Goal: Navigation & Orientation: Understand site structure

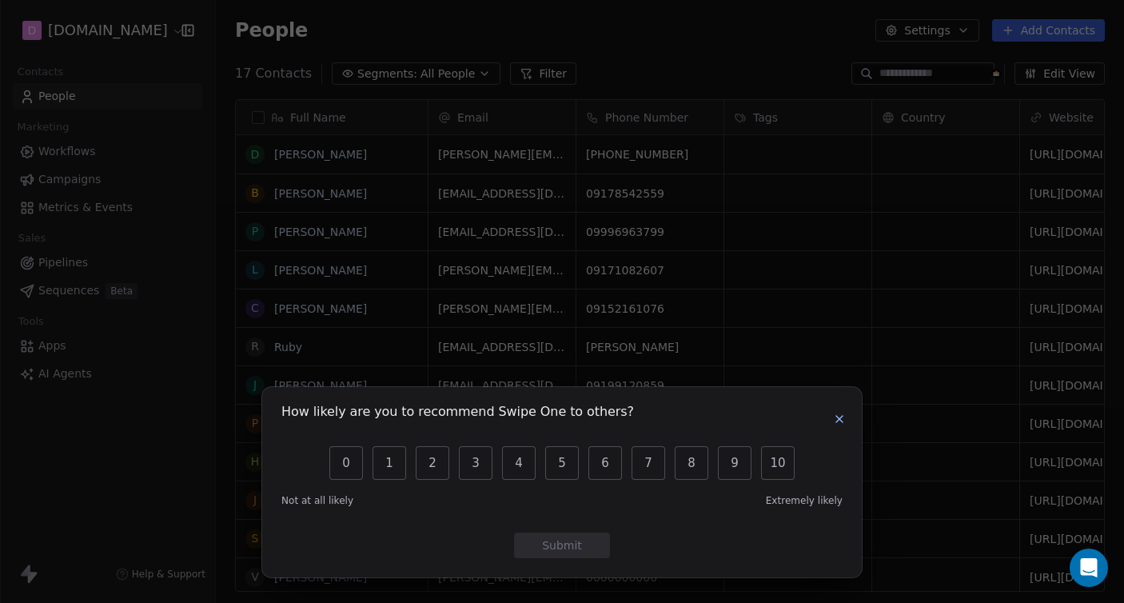
scroll to position [530, 908]
click at [839, 416] on icon "button" at bounding box center [839, 418] width 13 height 13
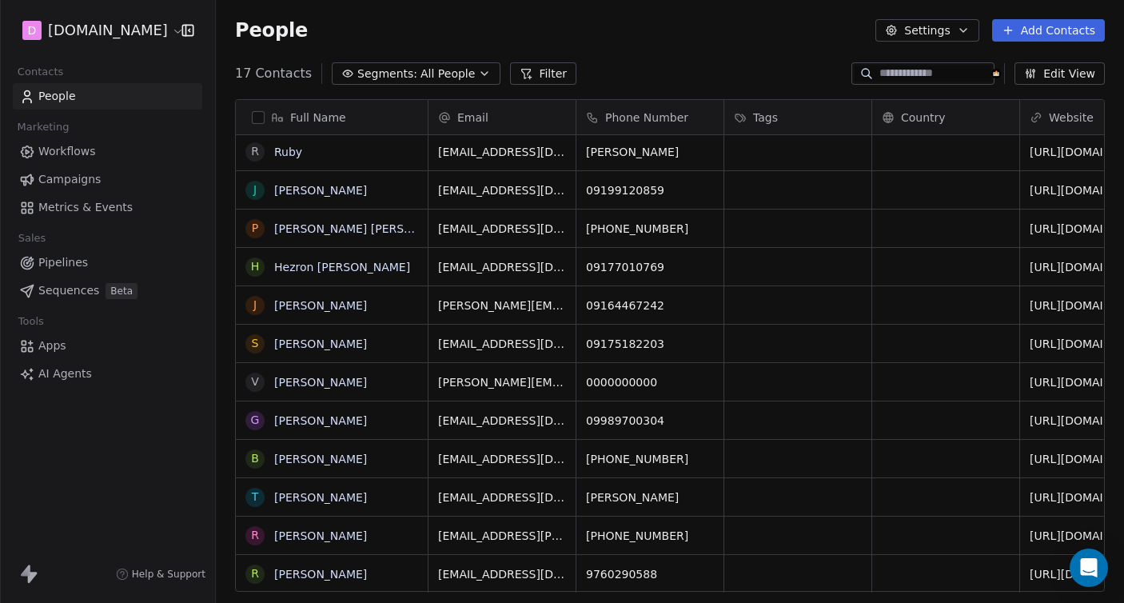
scroll to position [0, 0]
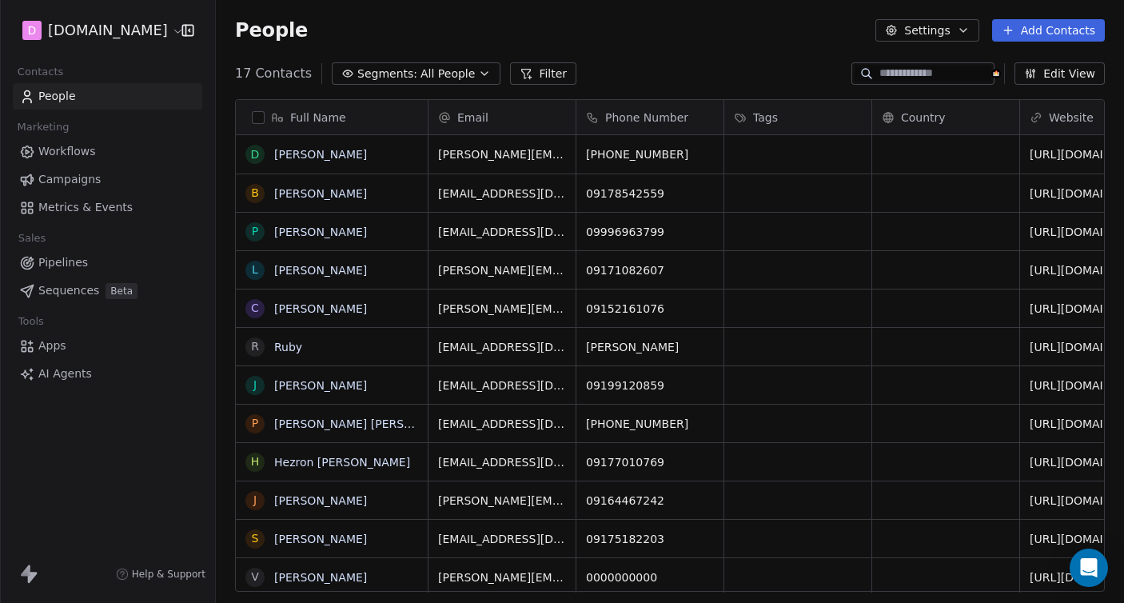
click at [965, 31] on icon "button" at bounding box center [963, 30] width 6 height 3
click at [965, 31] on html "D [DOMAIN_NAME] Contacts People Marketing Workflows Campaigns Metrics & Events …" at bounding box center [562, 301] width 1124 height 603
click at [1046, 33] on button "Add Contacts" at bounding box center [1048, 30] width 113 height 22
click at [637, 53] on html "D [DOMAIN_NAME] Contacts People Marketing Workflows Campaigns Metrics & Events …" at bounding box center [562, 301] width 1124 height 603
click at [69, 370] on span "AI Agents" at bounding box center [65, 373] width 54 height 17
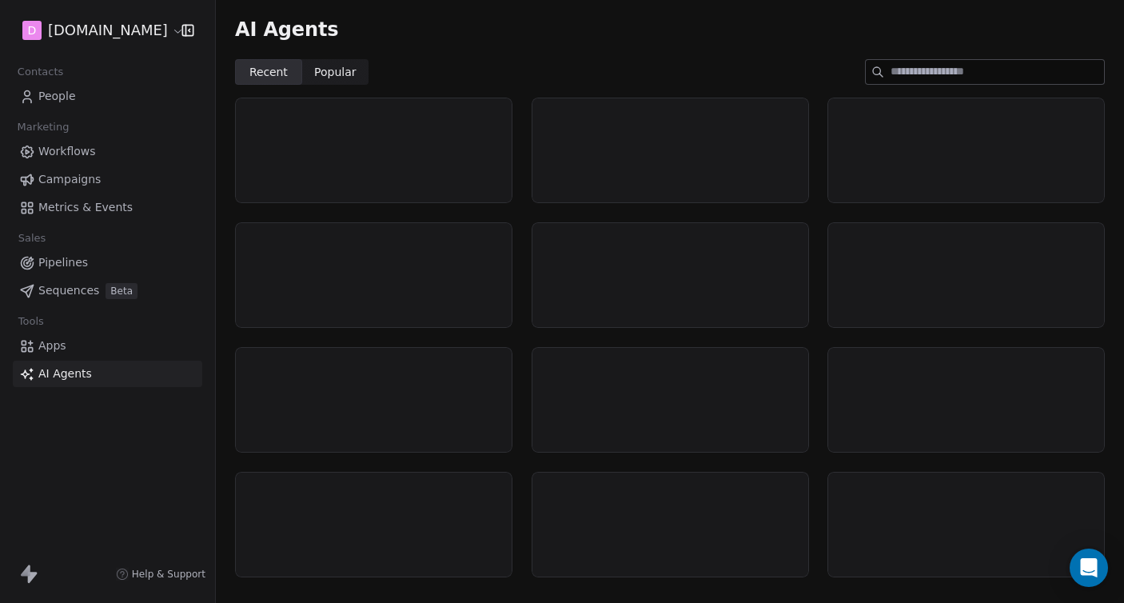
click at [69, 370] on span "AI Agents" at bounding box center [65, 373] width 54 height 17
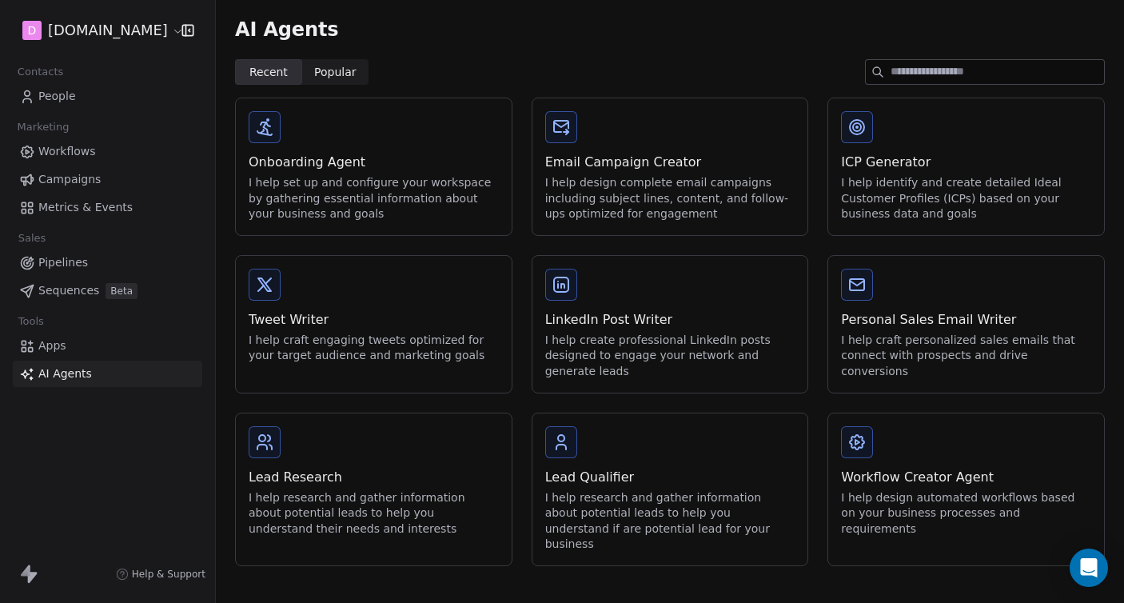
click at [76, 285] on span "Sequences" at bounding box center [68, 290] width 61 height 17
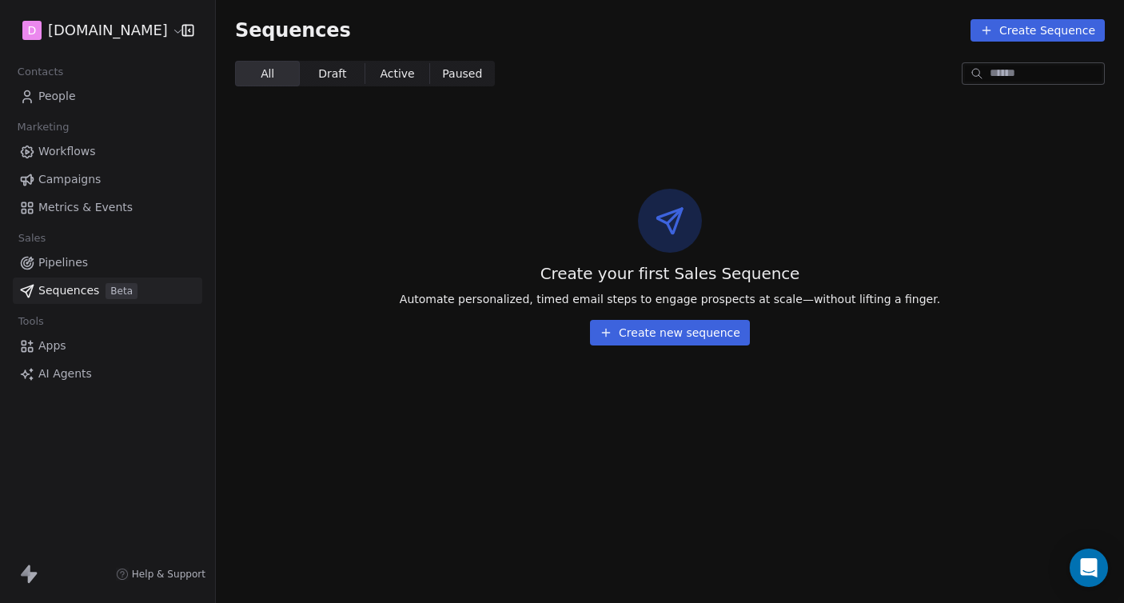
click at [53, 266] on span "Pipelines" at bounding box center [63, 262] width 50 height 17
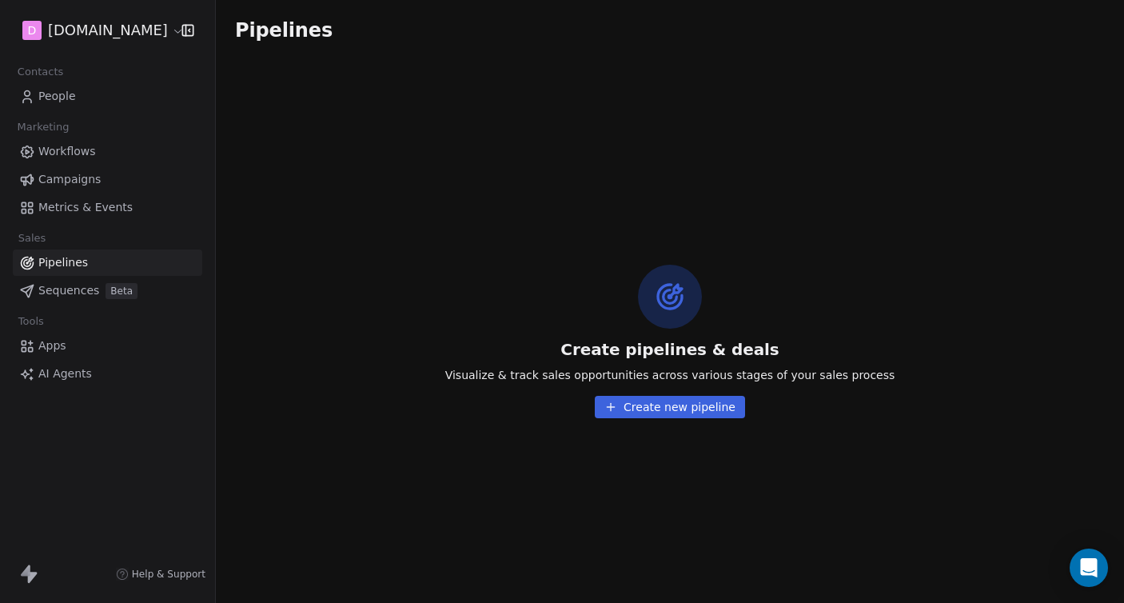
click at [89, 213] on span "Metrics & Events" at bounding box center [85, 207] width 94 height 17
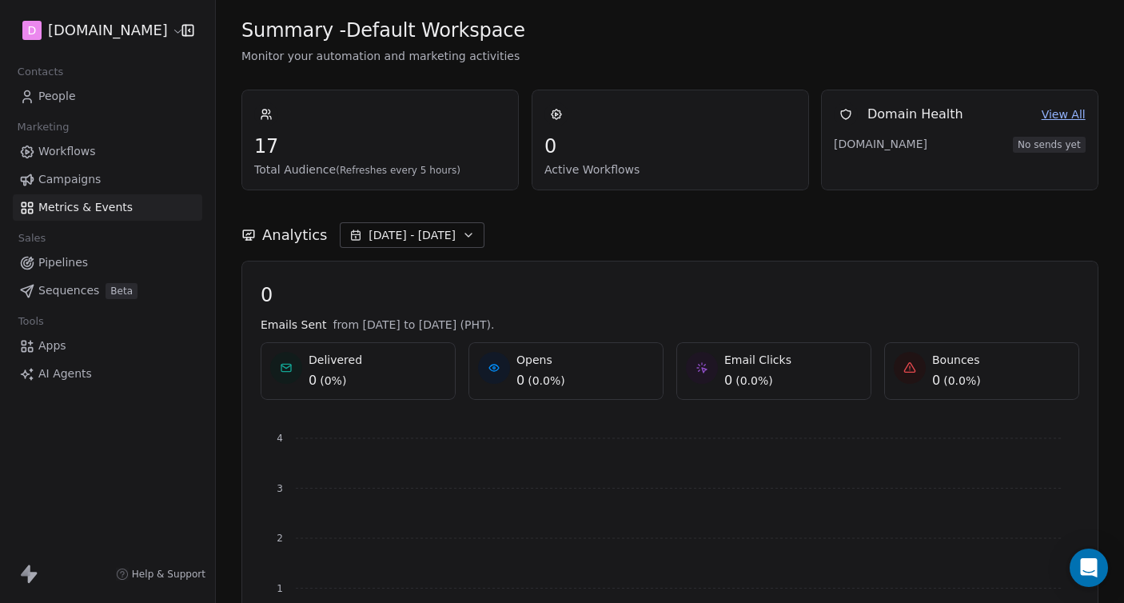
click at [92, 176] on span "Campaigns" at bounding box center [69, 179] width 62 height 17
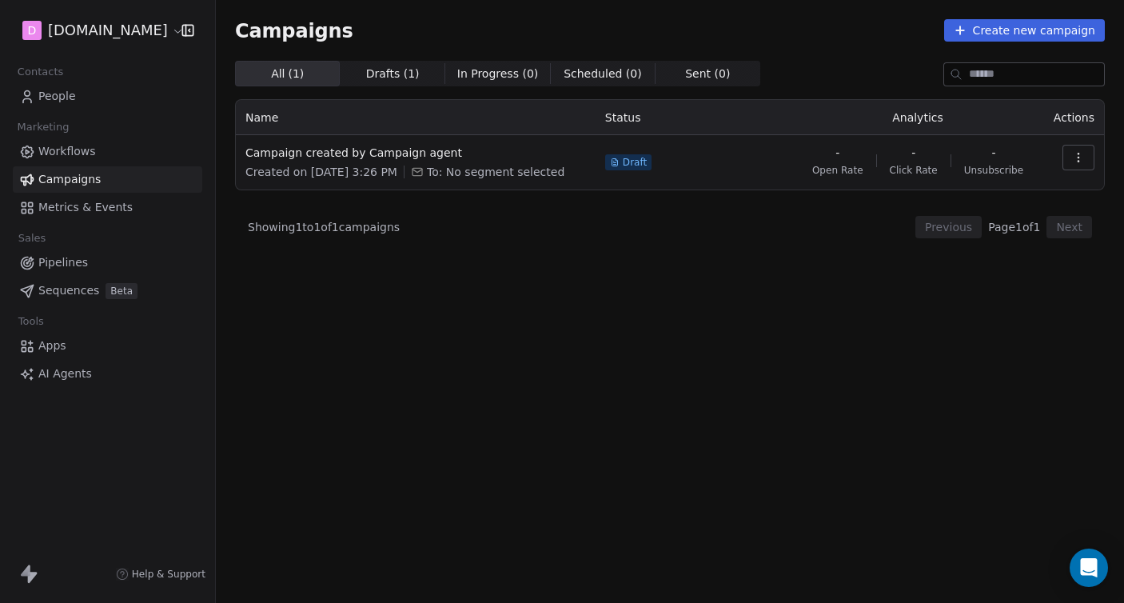
click at [125, 146] on link "Workflows" at bounding box center [107, 151] width 189 height 26
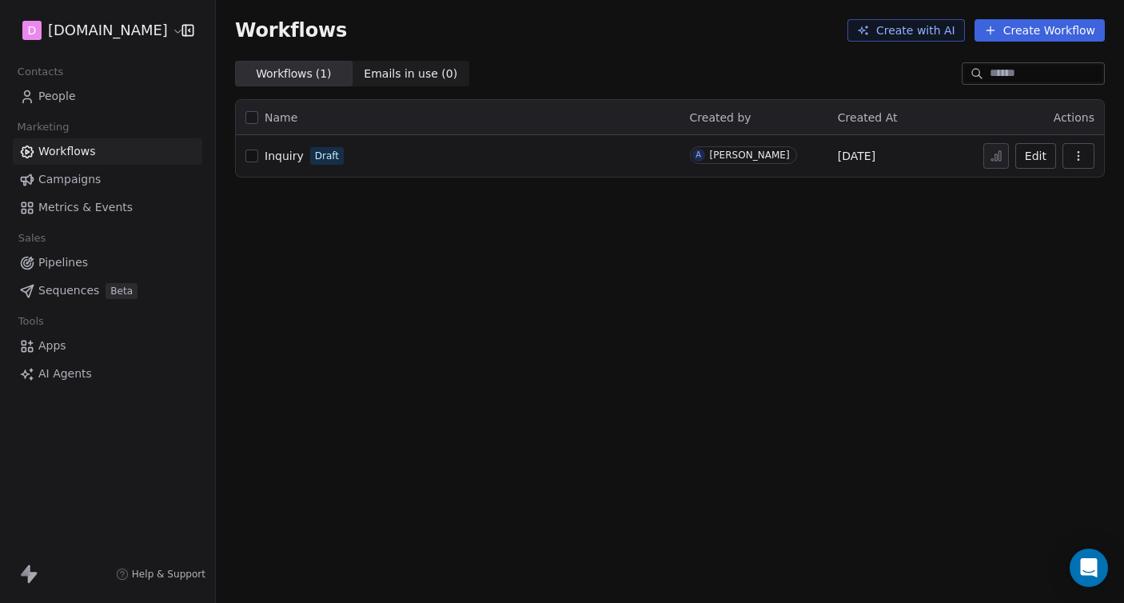
click at [42, 90] on span "People" at bounding box center [57, 96] width 38 height 17
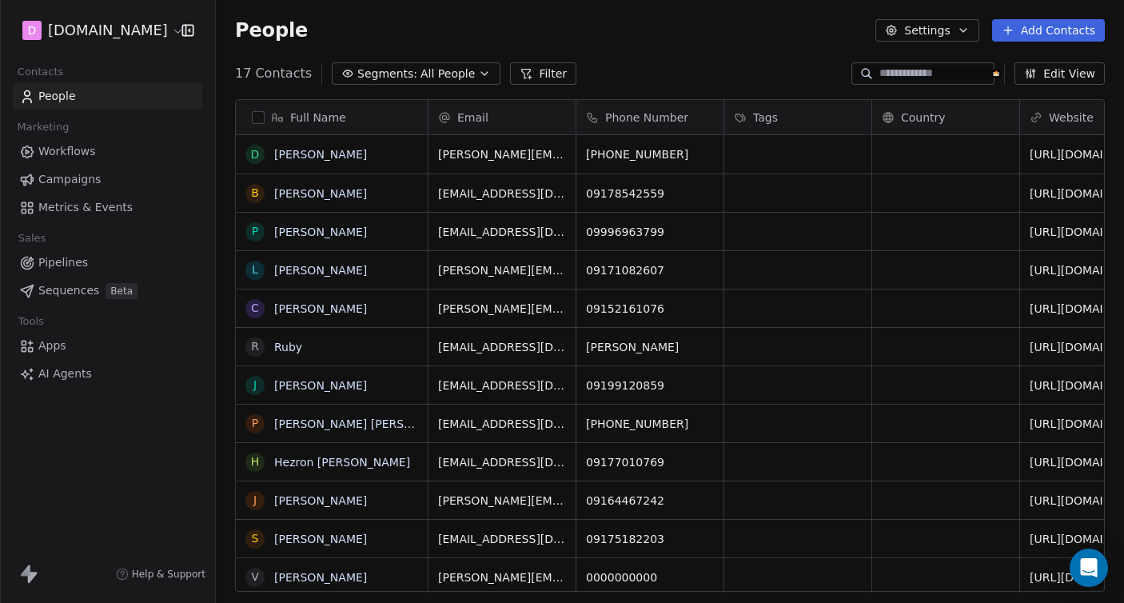
scroll to position [530, 908]
click at [1019, 30] on button "Add Contacts" at bounding box center [1048, 30] width 113 height 22
click at [718, 62] on html "D [DOMAIN_NAME] Contacts People Marketing Workflows Campaigns Metrics & Events …" at bounding box center [562, 301] width 1124 height 603
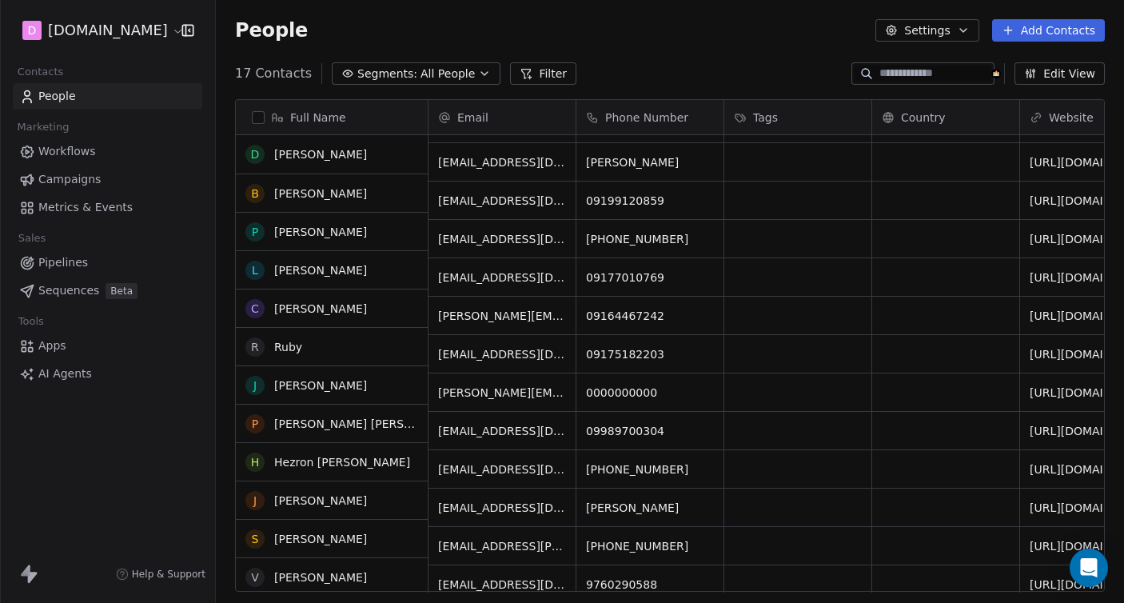
scroll to position [195, 0]
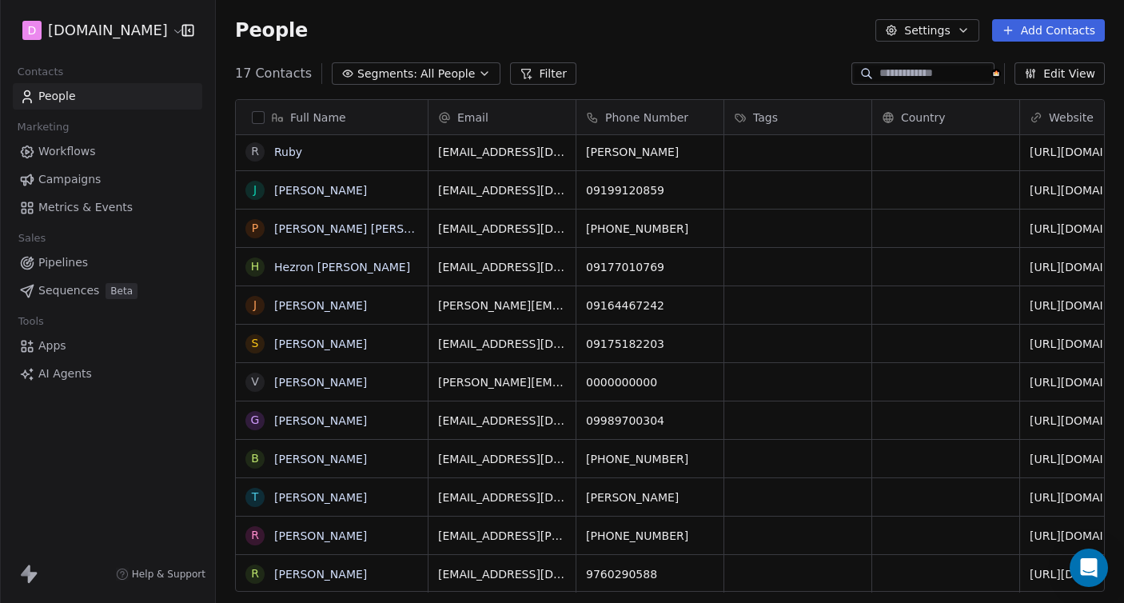
click at [120, 33] on html "D [DOMAIN_NAME] Contacts People Marketing Workflows Campaigns Metrics & Events …" at bounding box center [562, 301] width 1124 height 603
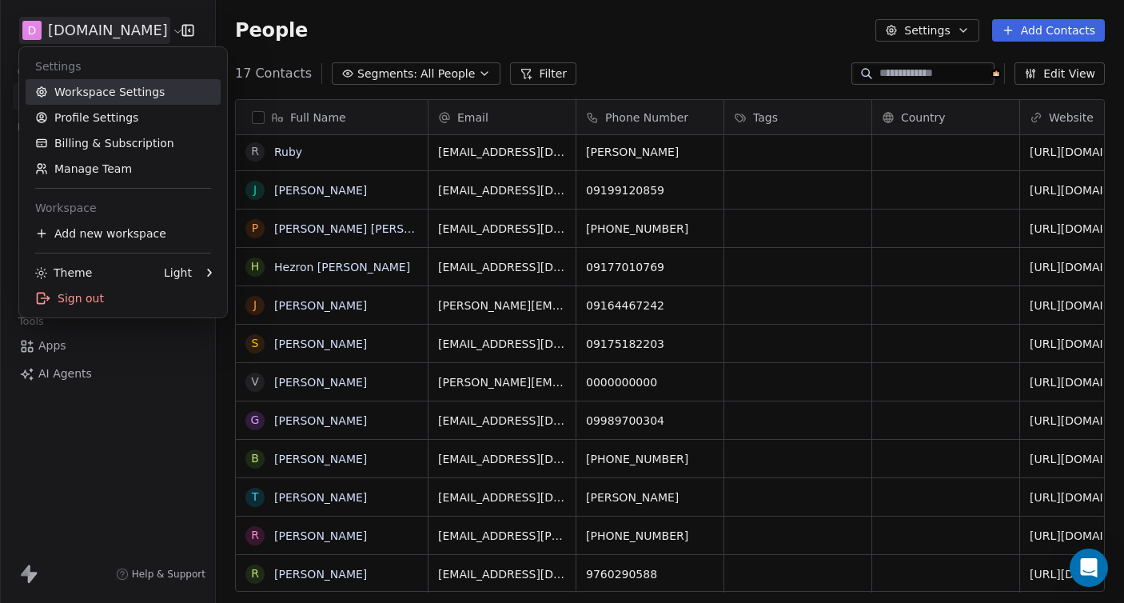
click at [100, 97] on link "Workspace Settings" at bounding box center [123, 92] width 195 height 26
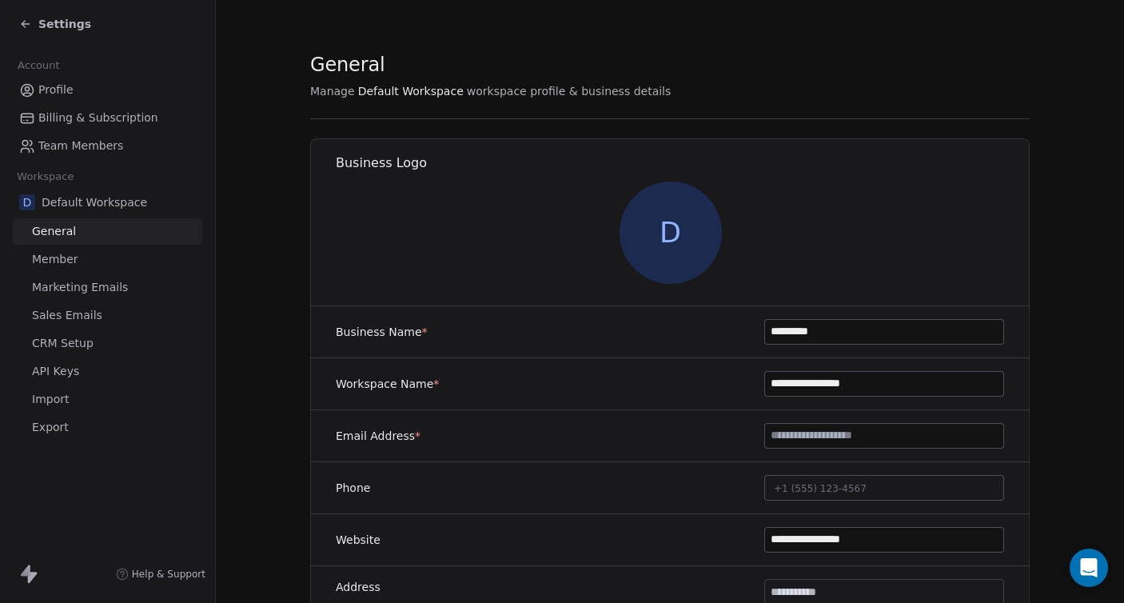
click at [86, 117] on span "Billing & Subscription" at bounding box center [98, 117] width 120 height 17
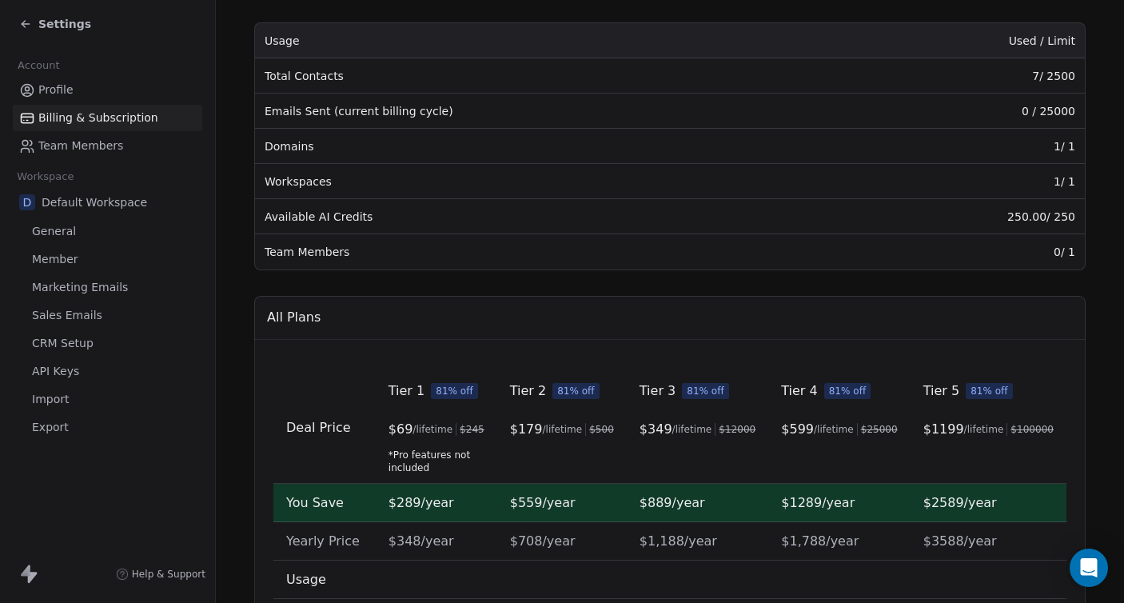
scroll to position [229, 0]
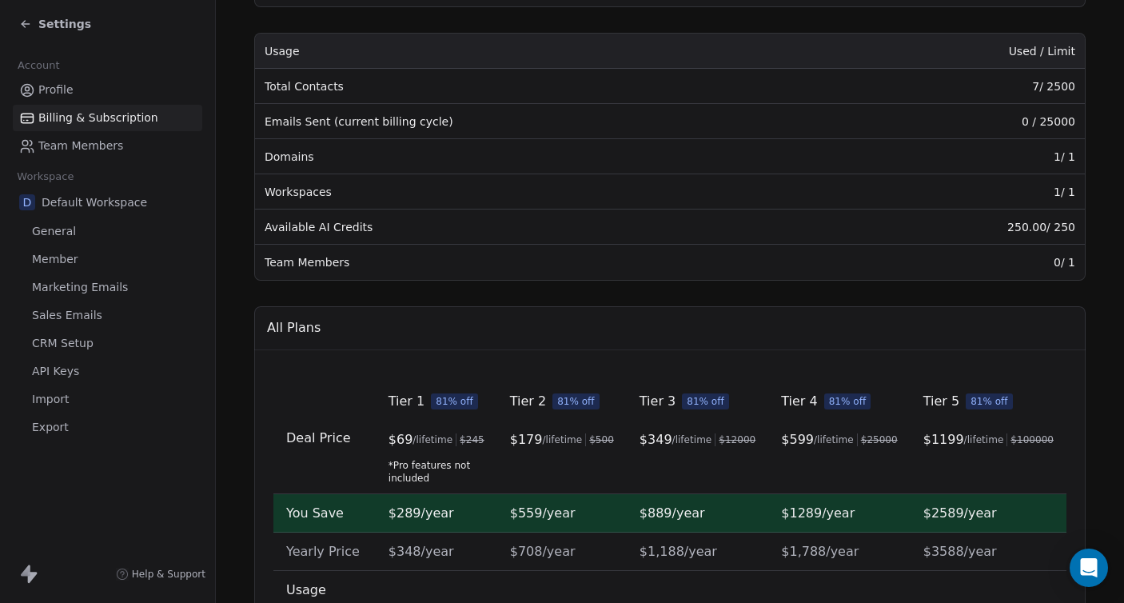
click at [56, 141] on span "Team Members" at bounding box center [80, 145] width 85 height 17
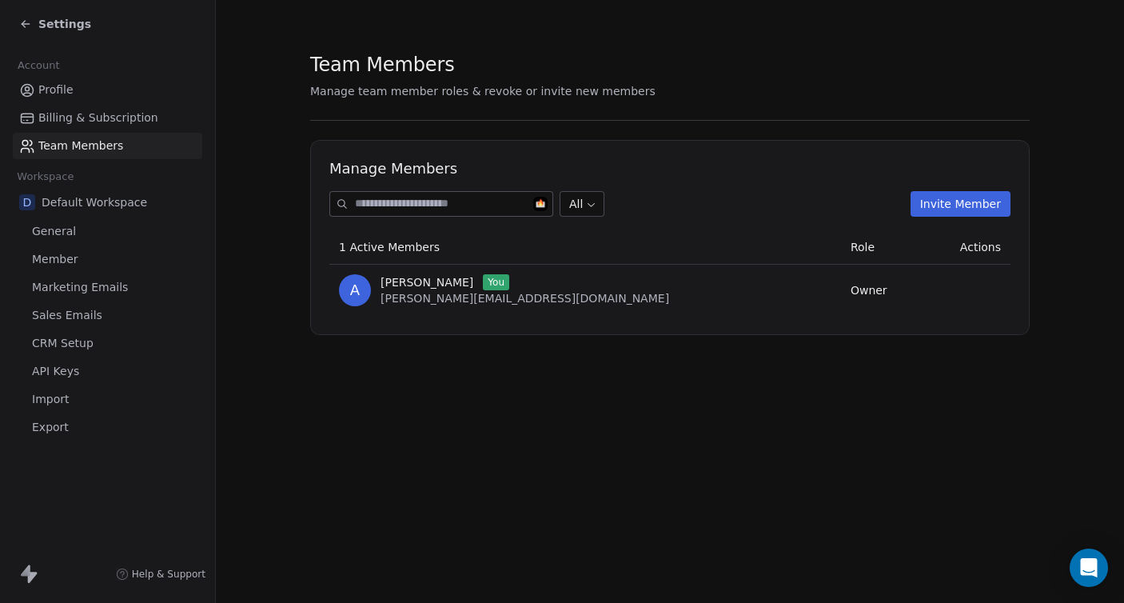
click at [97, 196] on span "Default Workspace" at bounding box center [94, 202] width 105 height 16
click at [60, 205] on span "Default Workspace" at bounding box center [94, 202] width 105 height 16
click at [62, 232] on span "General" at bounding box center [54, 231] width 44 height 17
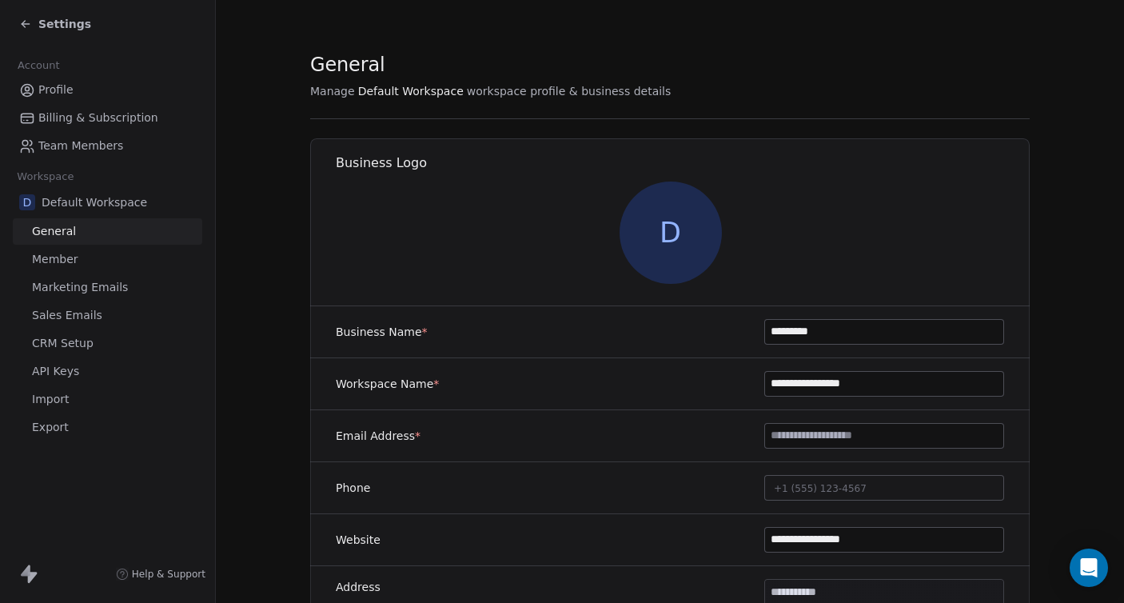
click at [64, 262] on span "Member" at bounding box center [55, 259] width 46 height 17
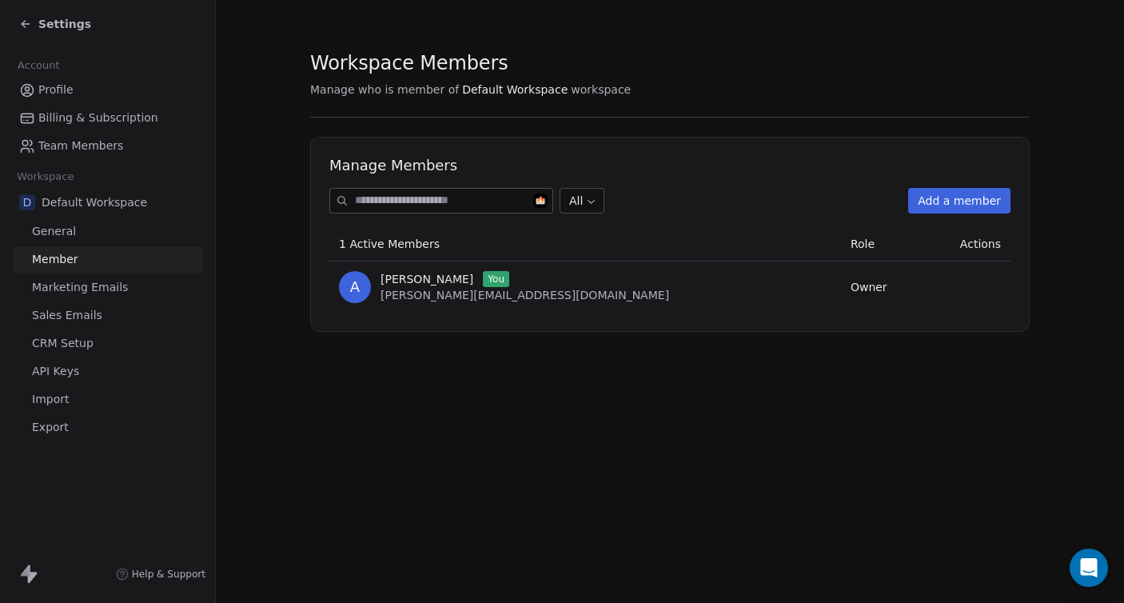
click at [64, 286] on span "Marketing Emails" at bounding box center [80, 287] width 96 height 17
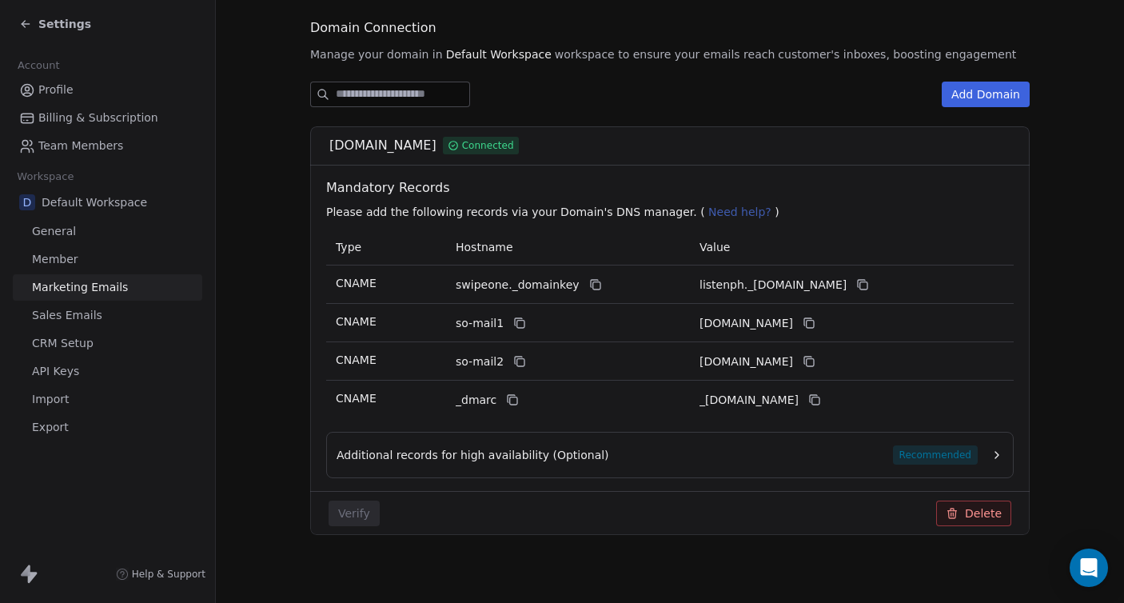
scroll to position [181, 0]
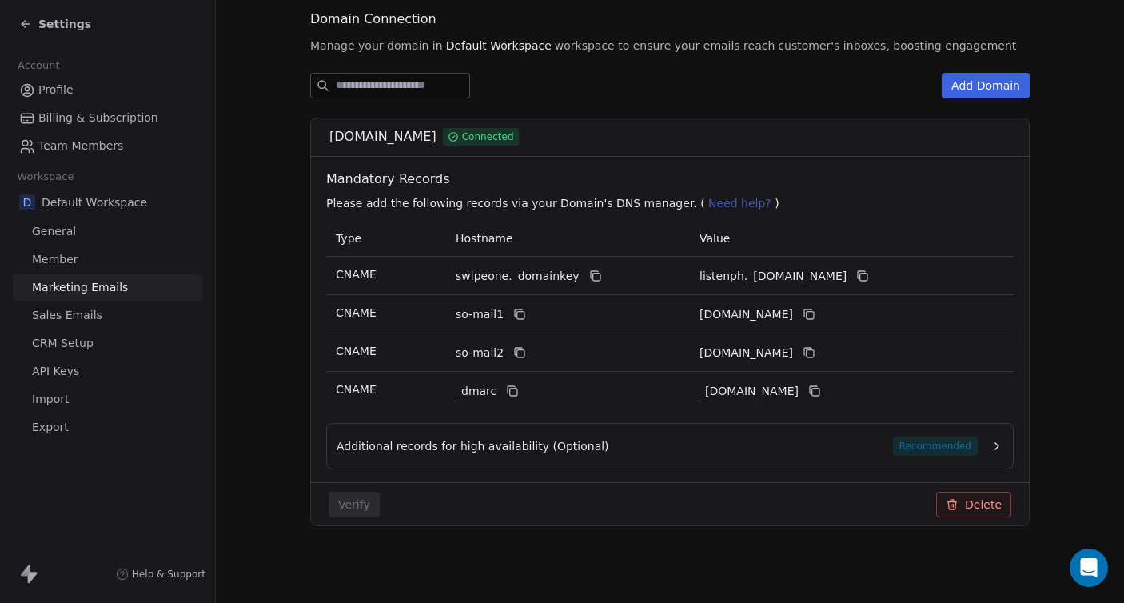
click at [88, 316] on span "Sales Emails" at bounding box center [67, 315] width 70 height 17
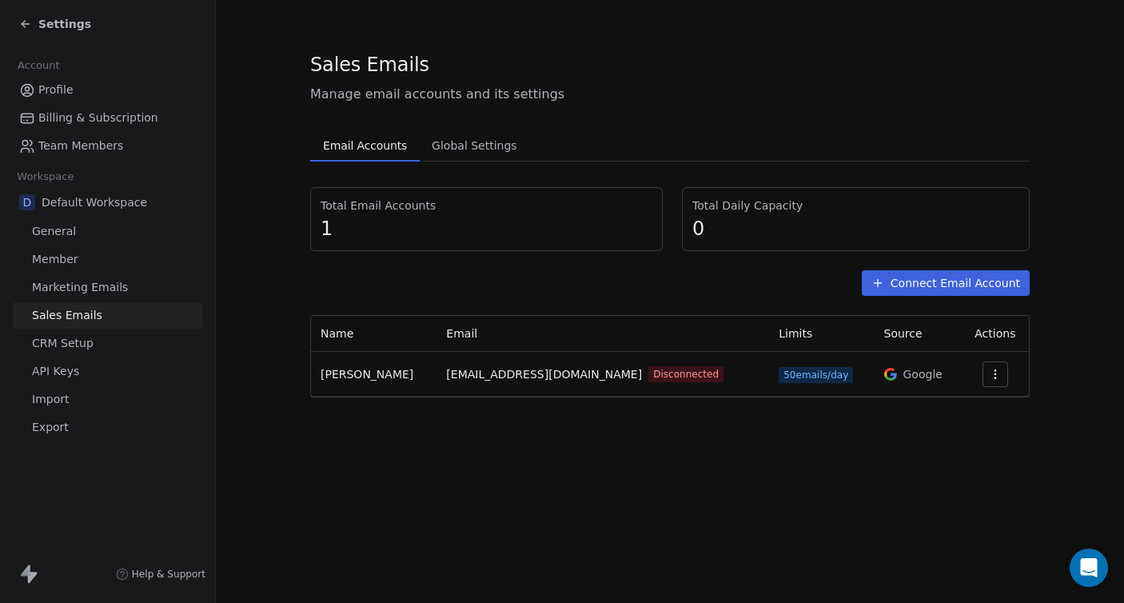
click at [102, 340] on link "CRM Setup" at bounding box center [107, 343] width 189 height 26
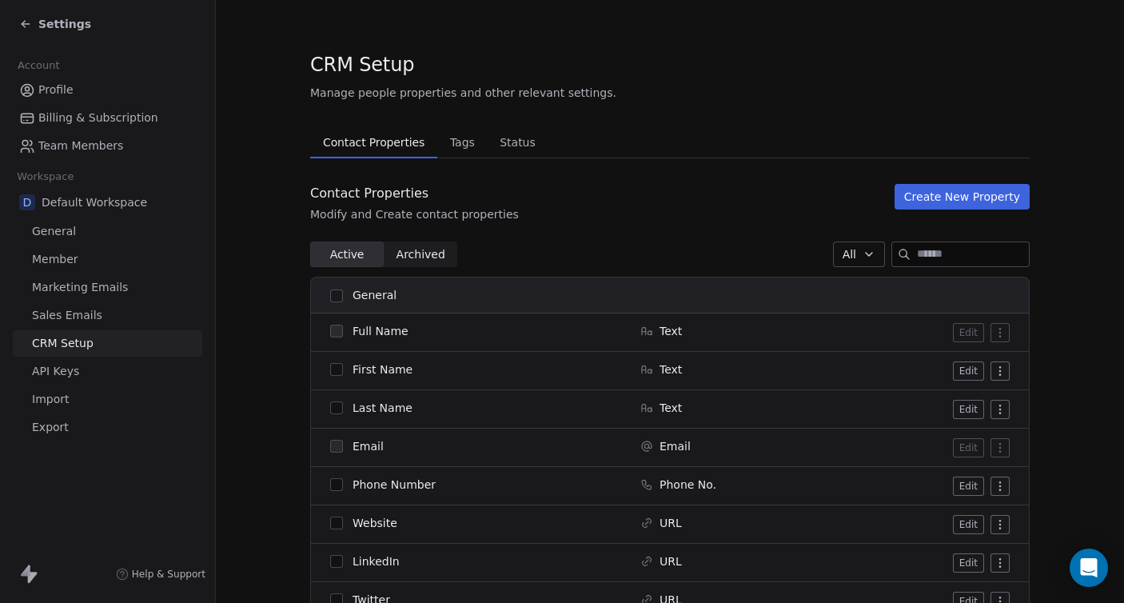
click at [86, 384] on div "D Default Workspace General Member Marketing Emails Sales Emails CRM Setup API …" at bounding box center [107, 314] width 189 height 253
click at [70, 378] on span "API Keys" at bounding box center [55, 371] width 47 height 17
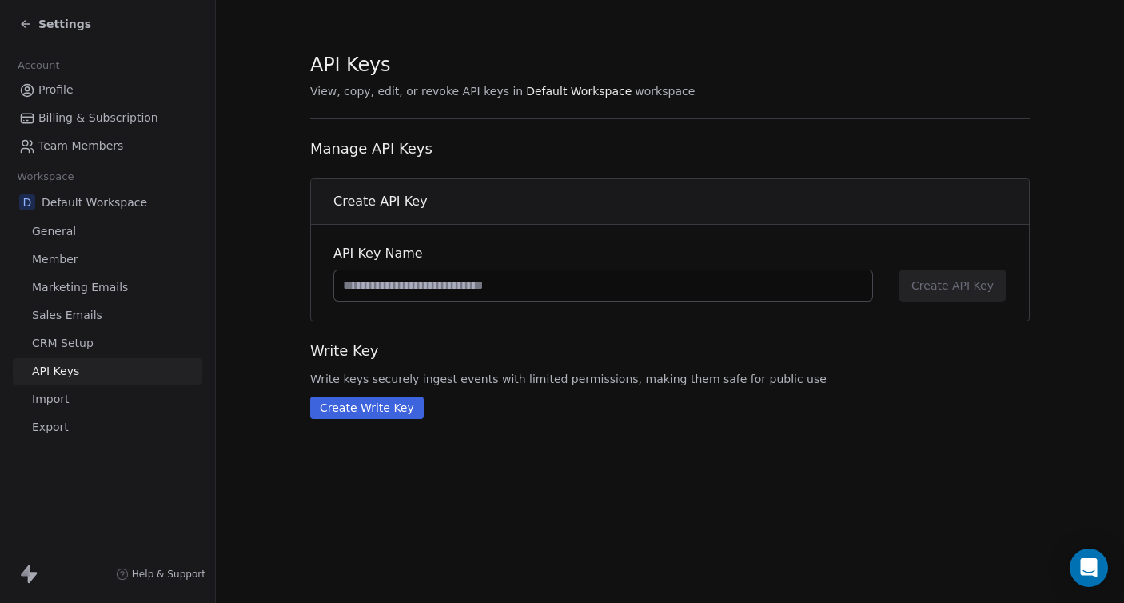
click at [63, 406] on span "Import" at bounding box center [50, 399] width 37 height 17
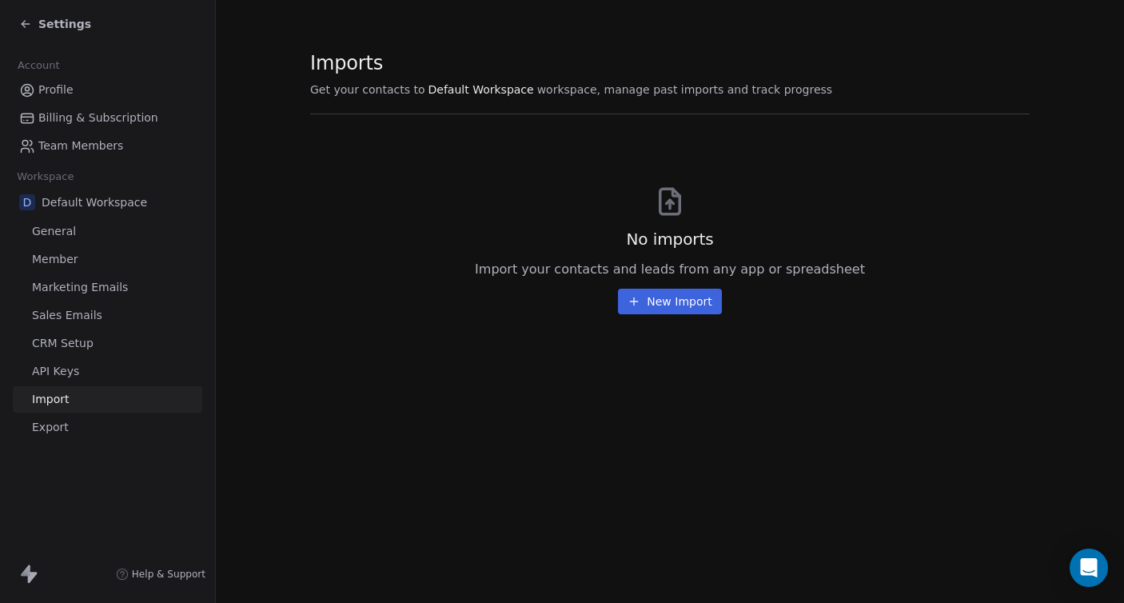
click at [73, 432] on link "Export" at bounding box center [107, 427] width 189 height 26
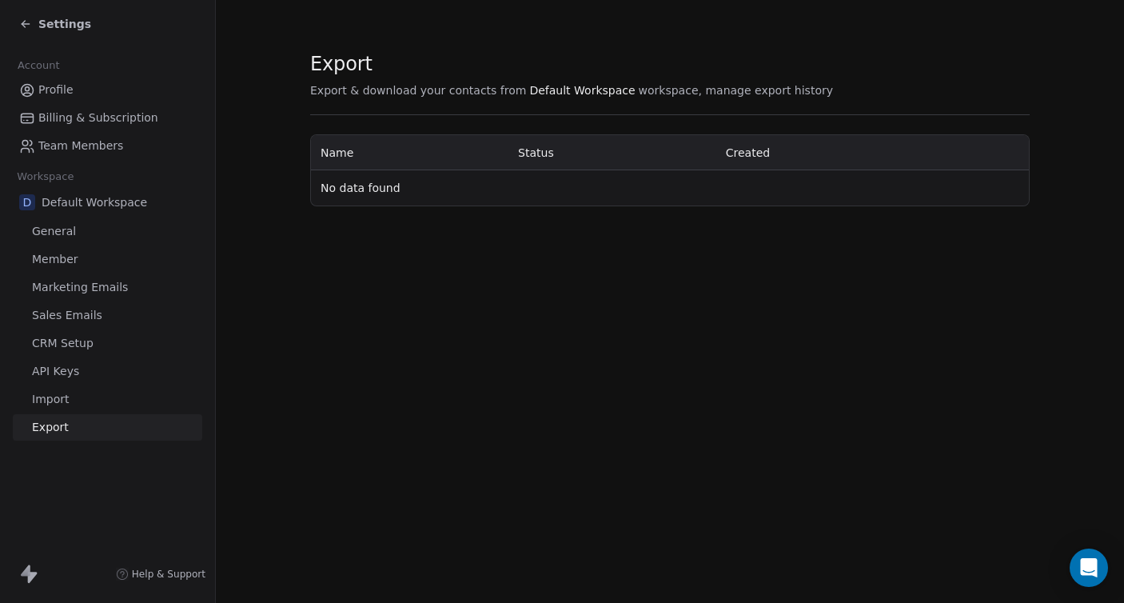
click at [60, 26] on span "Settings" at bounding box center [64, 24] width 53 height 16
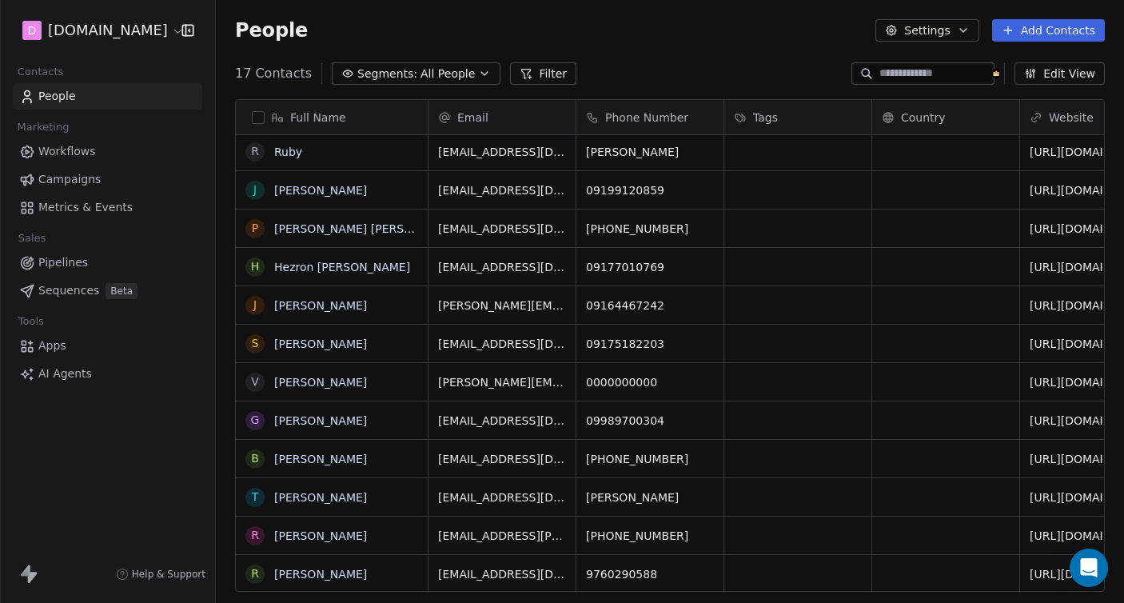
scroll to position [530, 908]
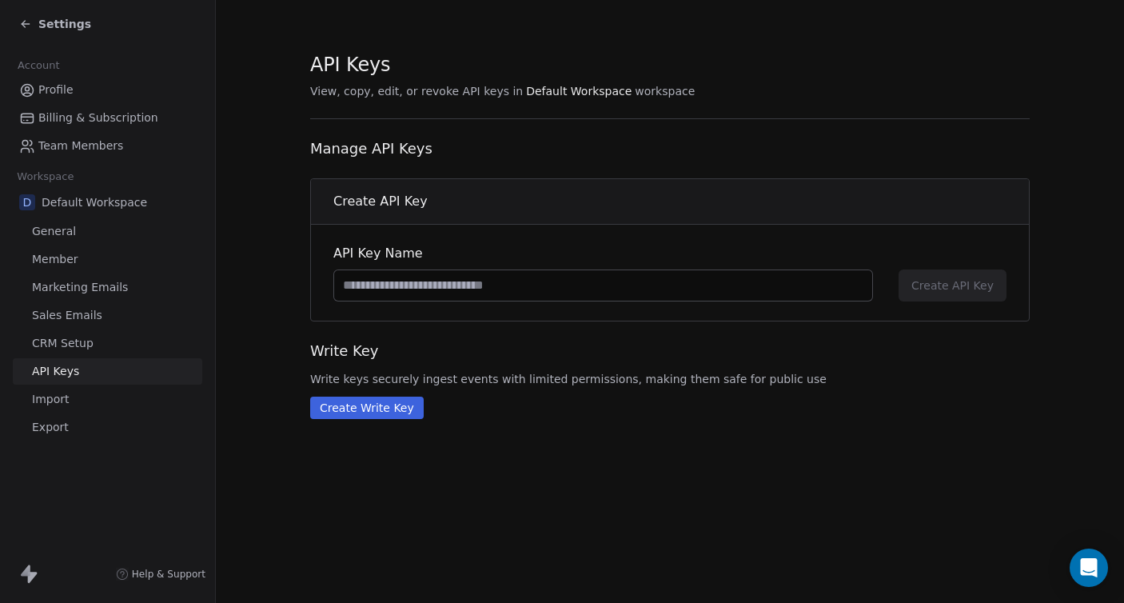
click at [60, 102] on link "Profile" at bounding box center [107, 90] width 189 height 26
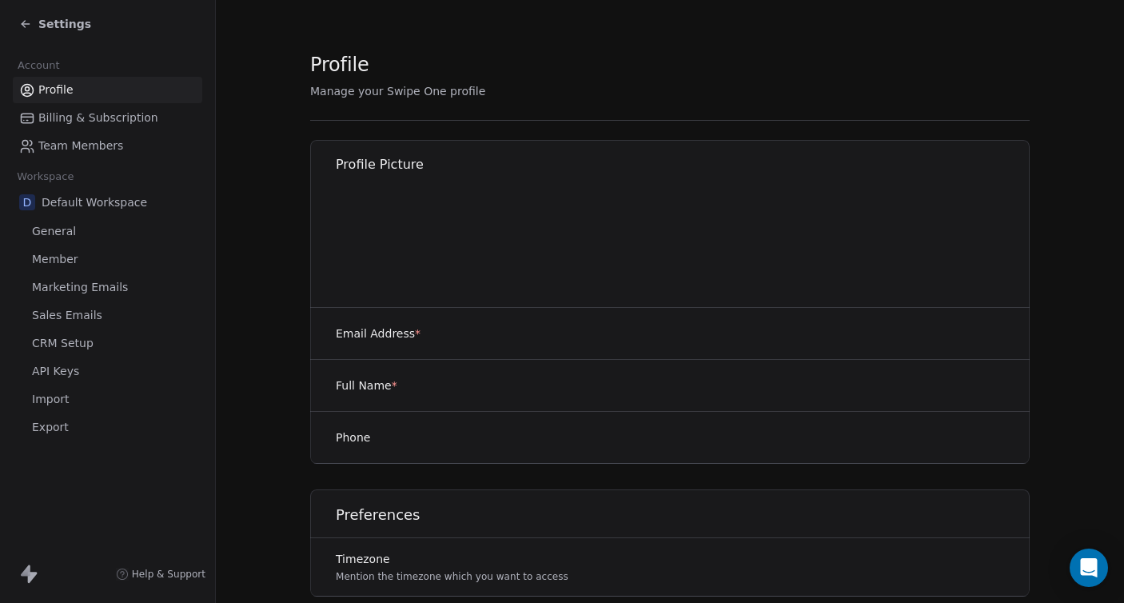
click at [61, 98] on link "Profile" at bounding box center [107, 90] width 189 height 26
